Goal: Navigation & Orientation: Find specific page/section

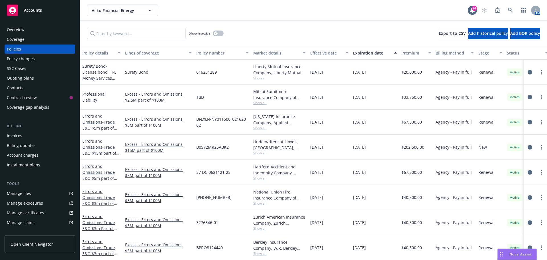
click at [307, 20] on div "Virtu Financial Energy Virtu Financial Energy 24 AM" at bounding box center [313, 10] width 467 height 21
